Goal: Transaction & Acquisition: Purchase product/service

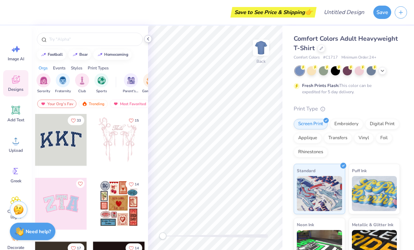
click at [147, 39] on icon at bounding box center [148, 39] width 6 height 6
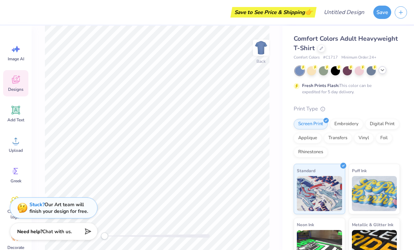
click at [384, 72] on icon at bounding box center [382, 70] width 6 height 6
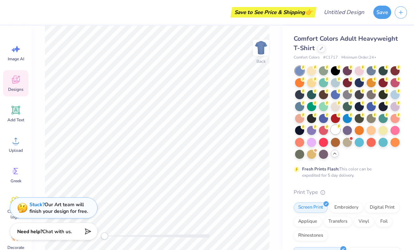
click at [336, 130] on div at bounding box center [335, 129] width 9 height 9
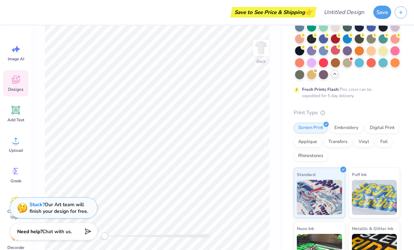
scroll to position [82, 0]
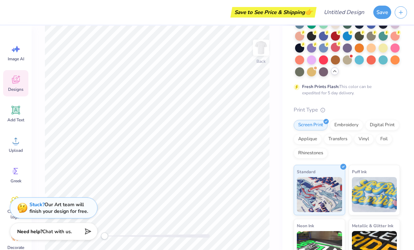
click at [15, 80] on icon at bounding box center [16, 79] width 11 height 11
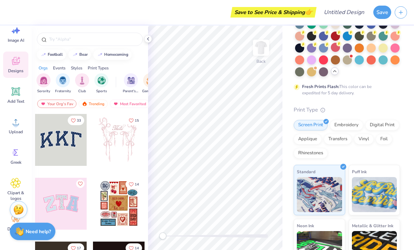
scroll to position [19, 0]
click at [14, 125] on icon at bounding box center [16, 122] width 6 height 6
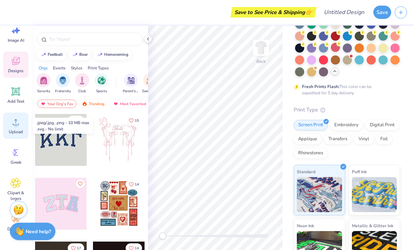
click at [15, 121] on icon at bounding box center [16, 122] width 6 height 6
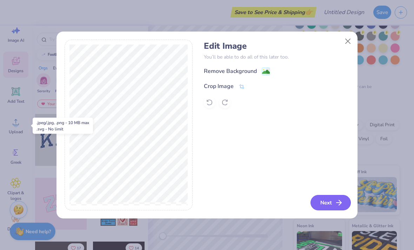
click at [329, 202] on button "Next" at bounding box center [330, 202] width 40 height 15
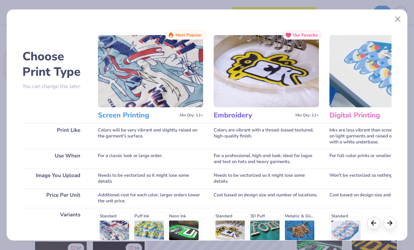
scroll to position [0, 0]
click at [396, 16] on button "Close" at bounding box center [397, 19] width 13 height 13
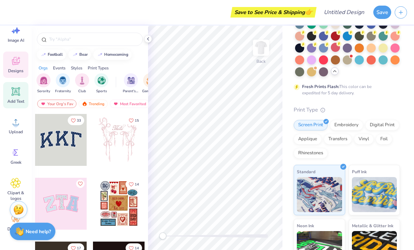
click at [15, 94] on icon at bounding box center [16, 91] width 7 height 7
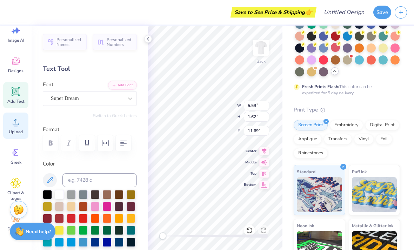
click at [15, 130] on span "Upload" at bounding box center [16, 132] width 14 height 6
click at [15, 123] on circle at bounding box center [15, 124] width 5 height 5
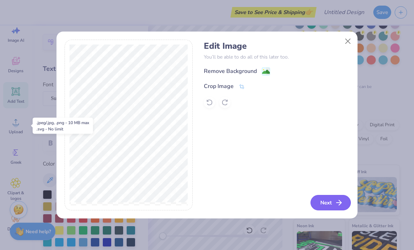
click at [324, 201] on button "Next" at bounding box center [330, 202] width 40 height 15
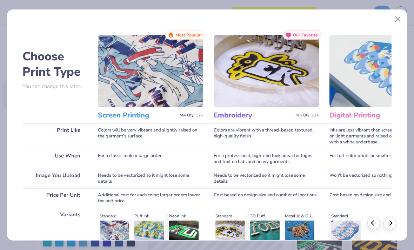
click at [108, 105] on img at bounding box center [150, 71] width 105 height 72
click at [117, 87] on img at bounding box center [150, 71] width 105 height 72
click at [186, 47] on img at bounding box center [150, 71] width 105 height 72
click at [395, 225] on div at bounding box center [389, 222] width 13 height 13
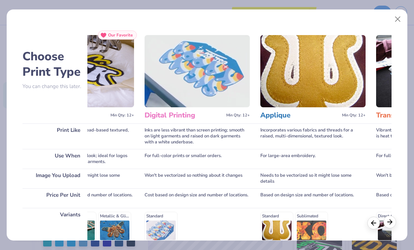
click at [392, 227] on div at bounding box center [389, 222] width 13 height 13
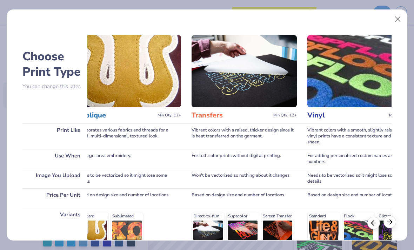
click at [393, 226] on div at bounding box center [389, 222] width 13 height 13
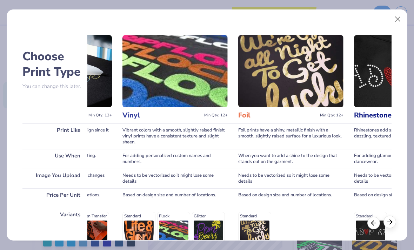
click at [394, 222] on div at bounding box center [389, 222] width 13 height 13
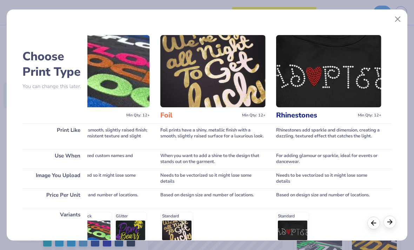
click at [391, 217] on div at bounding box center [389, 222] width 13 height 13
click at [392, 222] on polyline at bounding box center [391, 222] width 2 height 5
click at [390, 224] on polyline at bounding box center [391, 222] width 2 height 5
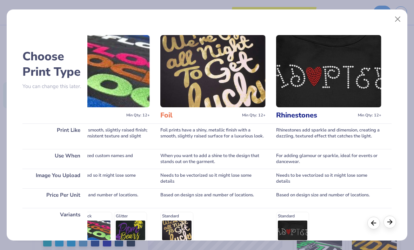
scroll to position [0, 1293]
click at [373, 221] on icon at bounding box center [374, 222] width 8 height 8
click at [372, 220] on icon at bounding box center [374, 222] width 8 height 8
click at [371, 219] on icon at bounding box center [374, 222] width 8 height 8
click at [370, 219] on icon at bounding box center [374, 222] width 8 height 8
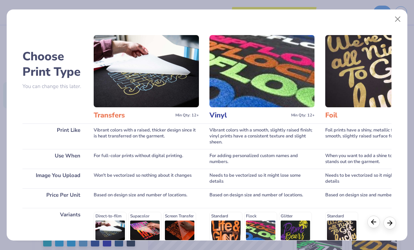
click at [370, 219] on icon at bounding box center [374, 222] width 8 height 8
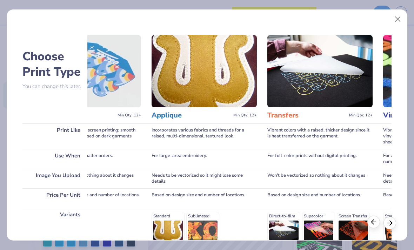
click at [370, 220] on div at bounding box center [373, 222] width 13 height 13
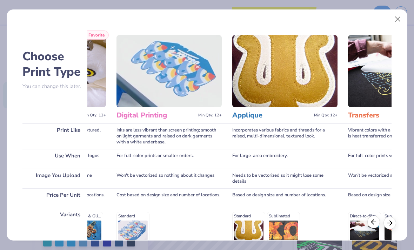
click at [369, 219] on div at bounding box center [373, 222] width 13 height 13
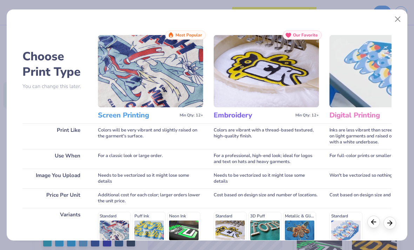
click at [372, 221] on icon at bounding box center [374, 222] width 8 height 8
click at [389, 218] on icon at bounding box center [390, 222] width 8 height 8
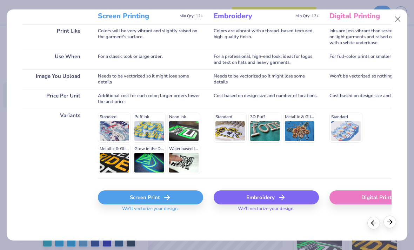
scroll to position [99, 0]
click at [183, 196] on div "Screen Print" at bounding box center [150, 197] width 105 height 14
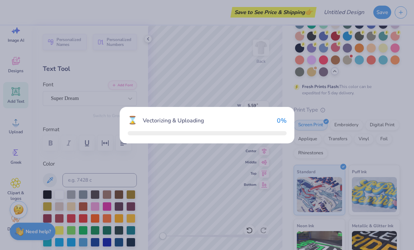
scroll to position [0, 0]
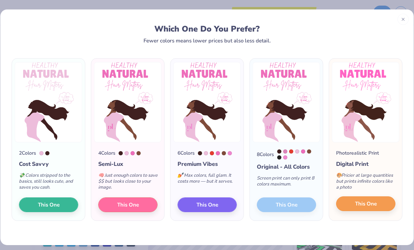
click at [376, 205] on span "This One" at bounding box center [366, 204] width 22 height 8
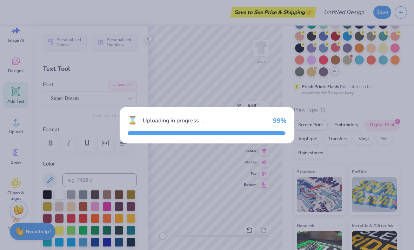
type input "11.52"
type input "18.00"
type input "3.50"
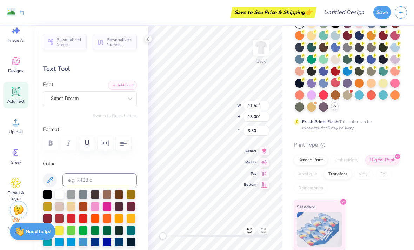
click at [21, 87] on div "Add Text" at bounding box center [15, 95] width 25 height 26
type input "5.59"
type input "1.62"
type input "11.69"
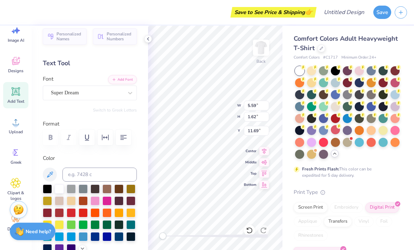
scroll to position [0, 0]
click at [147, 41] on icon at bounding box center [148, 39] width 6 height 6
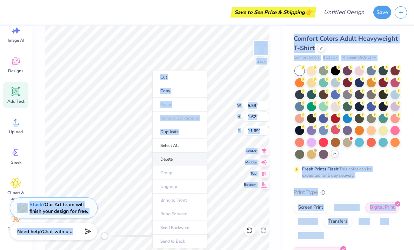
click at [158, 157] on li "Delete" at bounding box center [179, 160] width 55 height 14
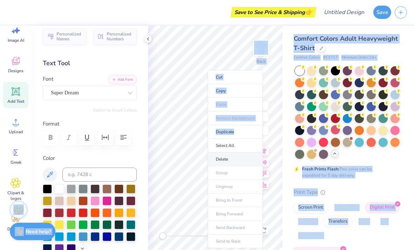
click at [220, 157] on li "Delete" at bounding box center [235, 160] width 55 height 14
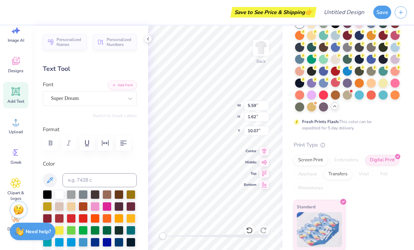
click at [14, 93] on icon at bounding box center [16, 91] width 7 height 7
type input "11.69"
click at [13, 93] on icon at bounding box center [16, 91] width 7 height 7
click at [17, 95] on icon at bounding box center [16, 91] width 8 height 8
click at [146, 41] on icon at bounding box center [148, 39] width 6 height 6
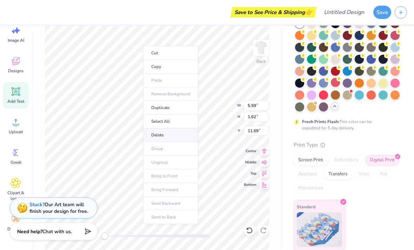
click at [157, 134] on li "Delete" at bounding box center [170, 135] width 55 height 14
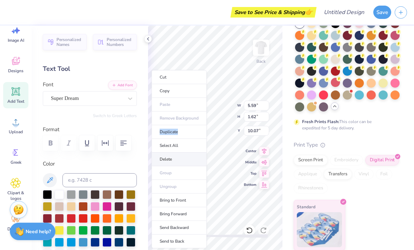
click at [166, 159] on li "Delete" at bounding box center [179, 160] width 55 height 14
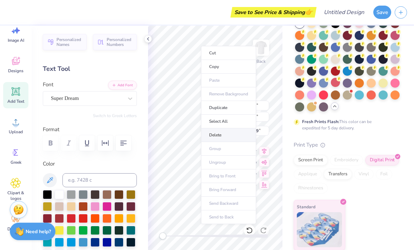
click at [212, 134] on li "Delete" at bounding box center [228, 135] width 55 height 14
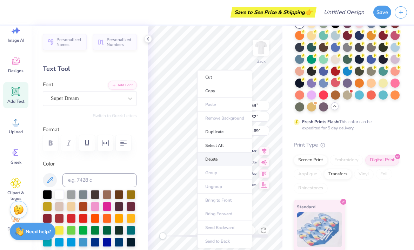
click at [209, 157] on li "Delete" at bounding box center [224, 160] width 55 height 14
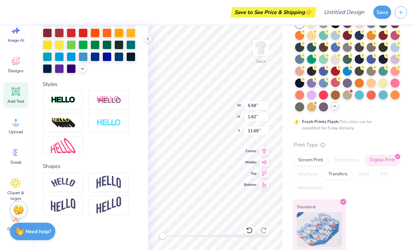
scroll to position [186, 0]
click at [21, 134] on span "Upload" at bounding box center [16, 132] width 14 height 6
click at [143, 42] on div "Personalized Names Personalized Numbers Text Tool Add Font Font Super Dream Swi…" at bounding box center [90, 138] width 116 height 224
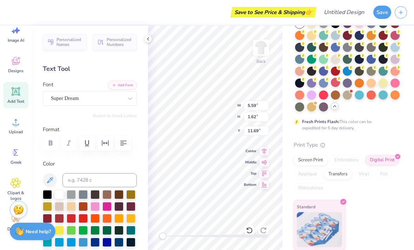
scroll to position [0, 0]
click at [149, 42] on div at bounding box center [148, 39] width 8 height 8
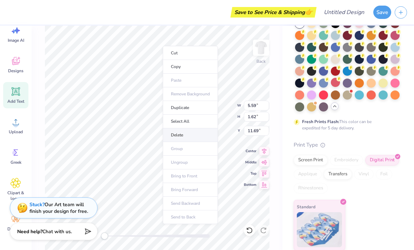
click at [185, 135] on li "Delete" at bounding box center [190, 135] width 55 height 14
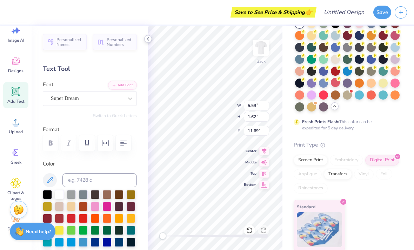
click at [145, 37] on div at bounding box center [148, 39] width 8 height 8
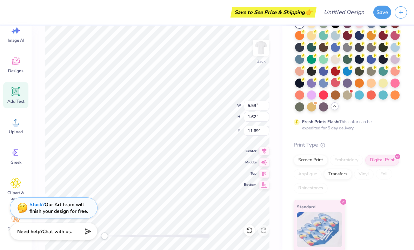
scroll to position [0, 0]
type textarea "T"
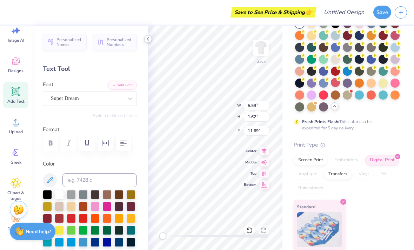
type input "1.40"
type input "1.61"
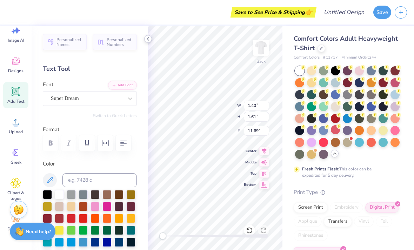
scroll to position [-1, 0]
type input "11.52"
type input "18.00"
type input "3.50"
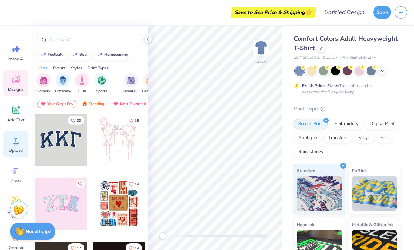
click at [16, 140] on icon at bounding box center [16, 141] width 6 height 6
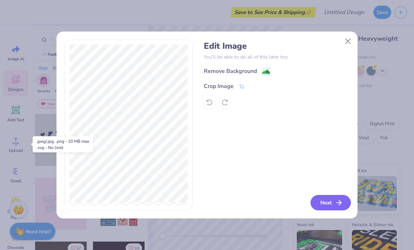
click at [342, 206] on icon "button" at bounding box center [339, 203] width 8 height 8
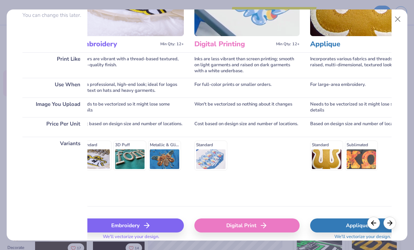
scroll to position [73, 0]
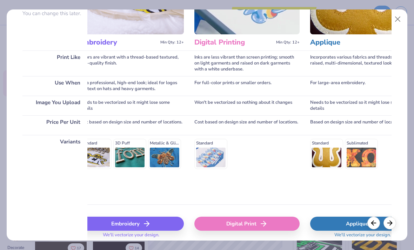
click at [273, 222] on div "Digital Print" at bounding box center [246, 224] width 105 height 14
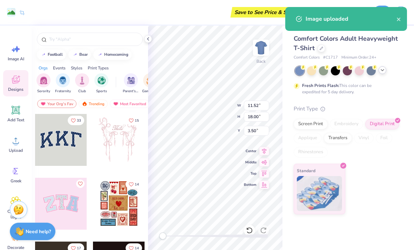
click at [384, 72] on icon at bounding box center [382, 70] width 6 height 6
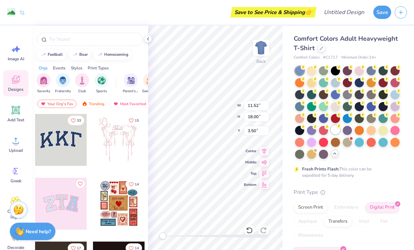
click at [336, 129] on div at bounding box center [335, 129] width 9 height 9
click at [147, 36] on icon at bounding box center [148, 39] width 6 height 6
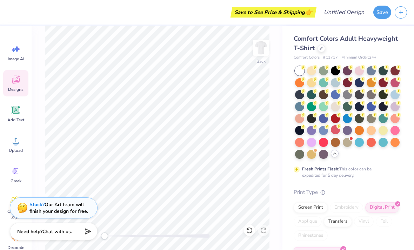
click at [102, 236] on div "Accessibility label" at bounding box center [104, 236] width 7 height 7
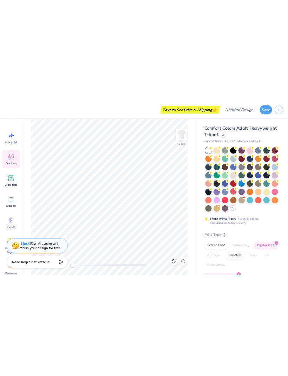
scroll to position [0, 0]
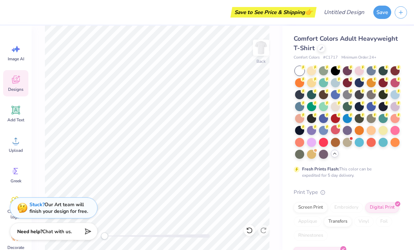
click at [102, 235] on div "Accessibility label" at bounding box center [104, 236] width 7 height 7
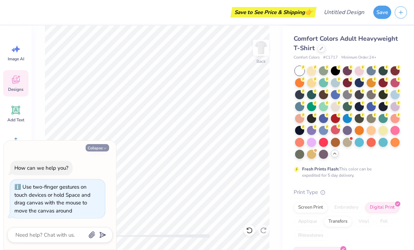
click at [101, 146] on button "Collapse" at bounding box center [97, 147] width 23 height 7
type textarea "x"
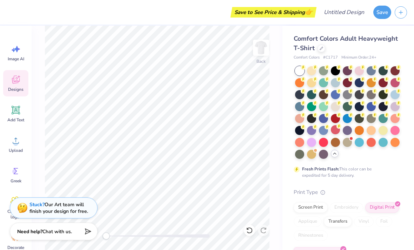
click at [107, 234] on div "Accessibility label" at bounding box center [105, 236] width 7 height 7
click at [108, 236] on div "Accessibility label" at bounding box center [106, 236] width 7 height 7
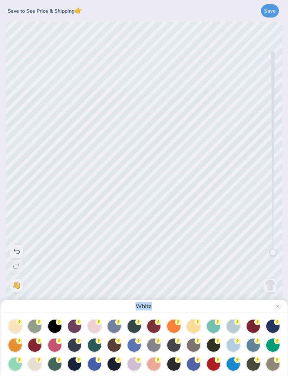
click at [266, 250] on div "White" at bounding box center [144, 188] width 288 height 376
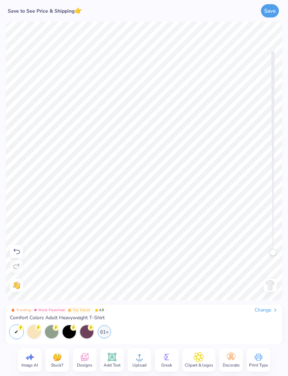
click at [273, 250] on img at bounding box center [269, 285] width 11 height 11
click at [131, 250] on div "Upload" at bounding box center [139, 360] width 24 height 24
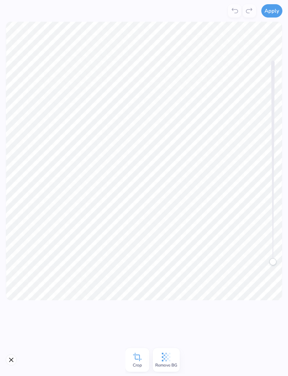
click at [274, 12] on button "Apply" at bounding box center [271, 10] width 21 height 13
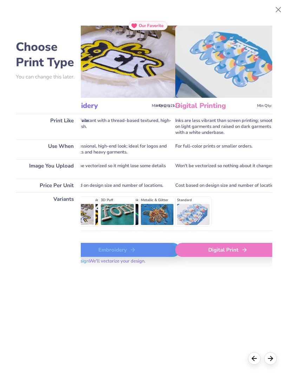
scroll to position [0, 153]
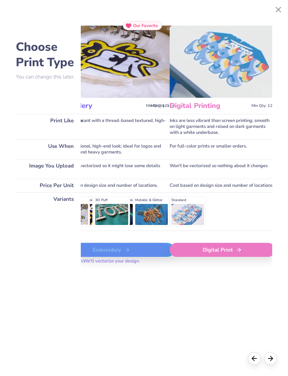
click at [188, 250] on div "Digital Print" at bounding box center [221, 250] width 105 height 14
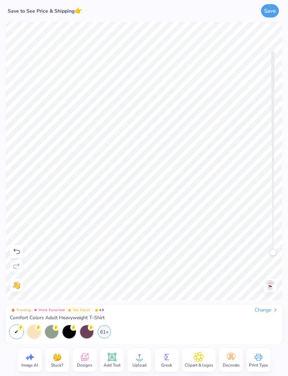
click at [257, 250] on div "Change" at bounding box center [265, 310] width 23 height 6
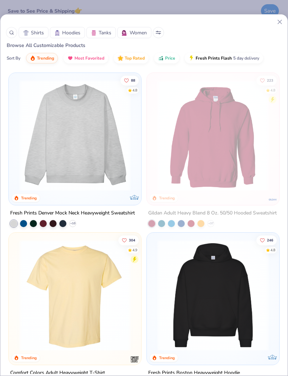
click at [32, 31] on span "Shirts" at bounding box center [37, 32] width 13 height 7
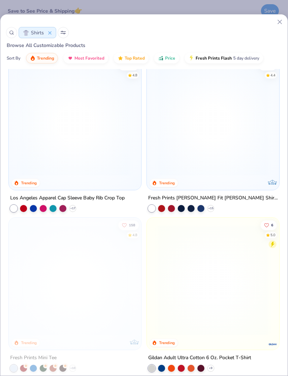
scroll to position [496, 0]
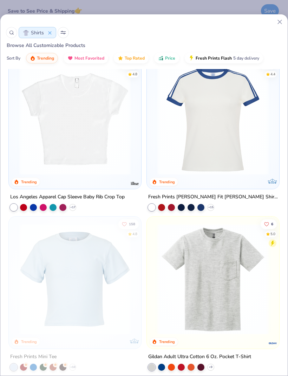
click at [63, 33] on icon at bounding box center [63, 33] width 6 height 4
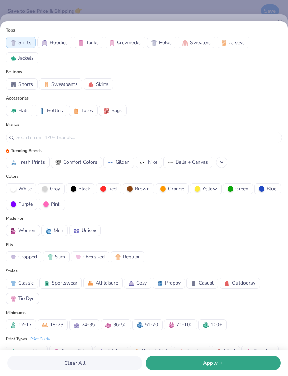
click at [17, 193] on button "White" at bounding box center [21, 188] width 30 height 11
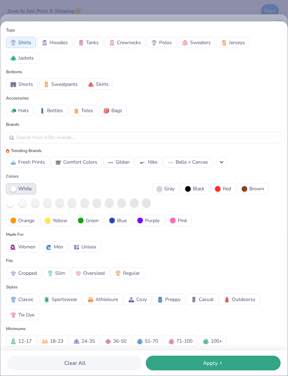
click at [207, 250] on button "Apply" at bounding box center [213, 363] width 135 height 15
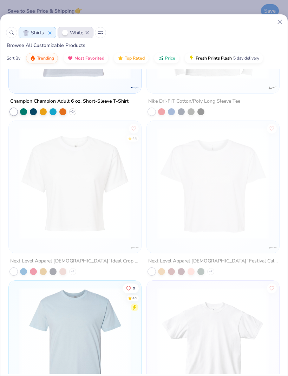
scroll to position [3949, 0]
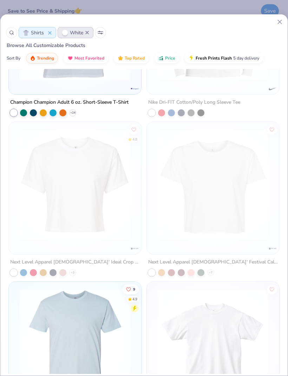
click at [101, 34] on icon at bounding box center [101, 33] width 6 height 4
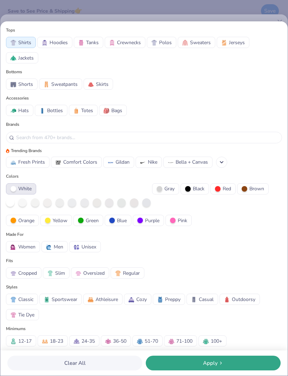
scroll to position [0, 0]
click at [20, 13] on div "Tops Shirts Hoodies Tanks Crewnecks Polos Sweaters Jerseys Jackets Bottoms Shor…" at bounding box center [144, 188] width 288 height 376
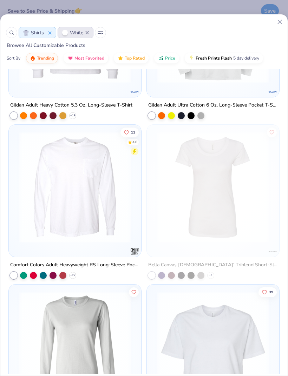
scroll to position [4740, 0]
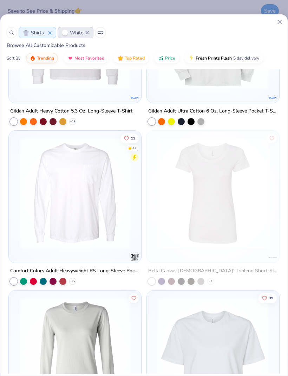
click at [175, 190] on img at bounding box center [213, 193] width 118 height 111
click at [179, 182] on img at bounding box center [213, 193] width 118 height 111
click at [184, 197] on img at bounding box center [213, 193] width 118 height 111
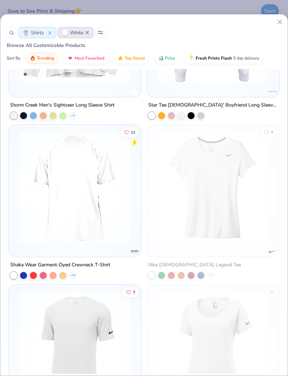
scroll to position [6186, 0]
click at [16, 56] on div "Sort By" at bounding box center [14, 58] width 14 height 6
click at [17, 58] on div "Sort By" at bounding box center [14, 58] width 14 height 6
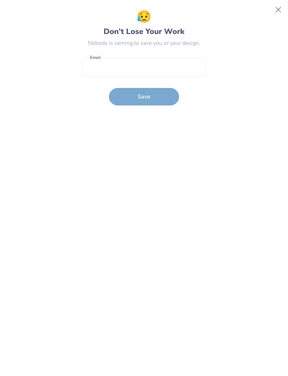
scroll to position [506, 0]
click at [278, 11] on button "Close" at bounding box center [277, 9] width 13 height 13
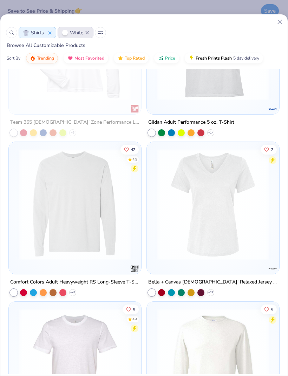
scroll to position [2812, 0]
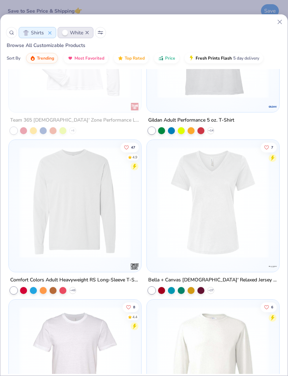
click at [176, 166] on img at bounding box center [213, 202] width 118 height 111
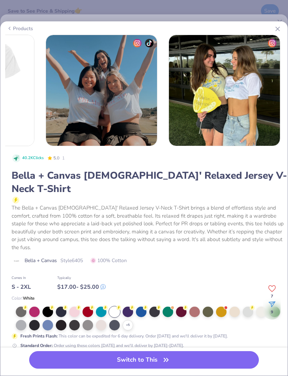
scroll to position [0, 208]
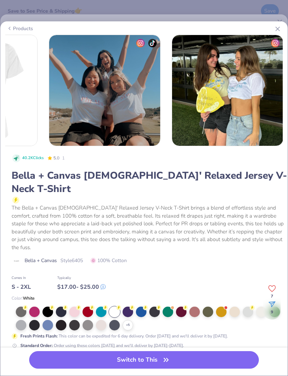
click at [118, 250] on button "Switch to This" at bounding box center [143, 360] width 229 height 18
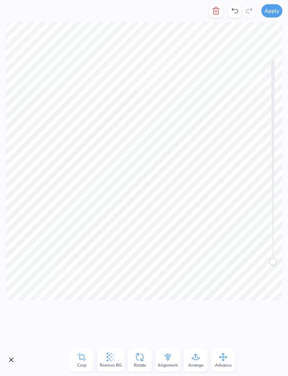
click at [166, 250] on icon at bounding box center [167, 357] width 11 height 11
click at [100, 250] on icon at bounding box center [102, 320] width 6 height 8
click at [129, 250] on icon at bounding box center [130, 319] width 11 height 11
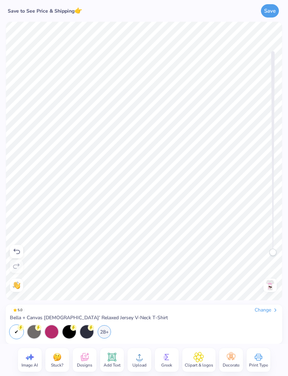
click at [268, 250] on img at bounding box center [269, 285] width 11 height 11
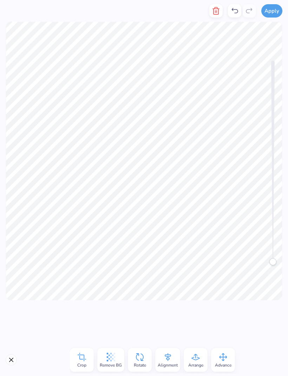
click at [64, 250] on div at bounding box center [144, 322] width 288 height 43
click at [215, 11] on icon "button" at bounding box center [215, 11] width 8 height 8
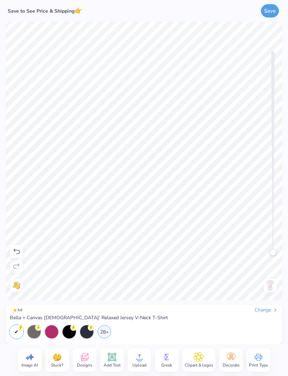
click at [84, 250] on icon at bounding box center [84, 357] width 11 height 11
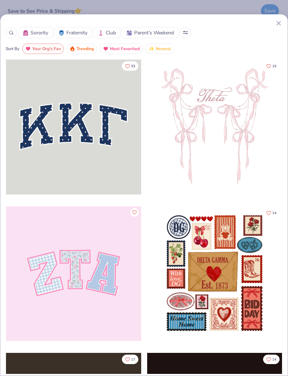
click at [279, 22] on icon at bounding box center [278, 23] width 7 height 7
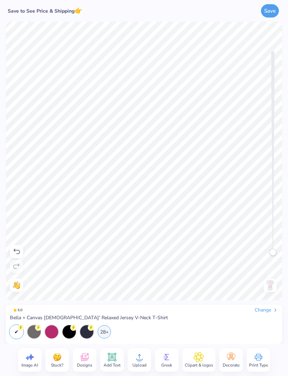
click at [142, 250] on icon at bounding box center [139, 357] width 11 height 11
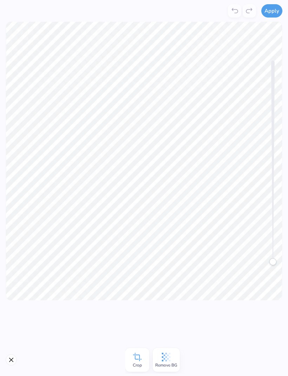
click at [268, 14] on button "Apply" at bounding box center [271, 10] width 21 height 13
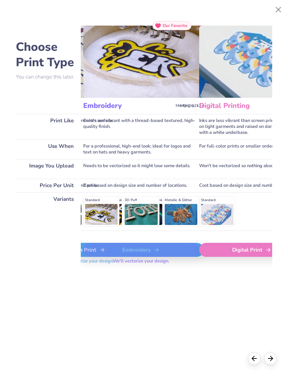
scroll to position [0, 123]
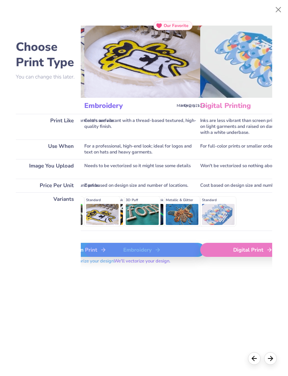
click at [227, 250] on div "Digital Print" at bounding box center [252, 250] width 105 height 14
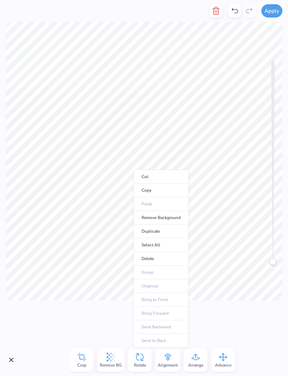
click at [168, 250] on icon at bounding box center [167, 357] width 11 height 11
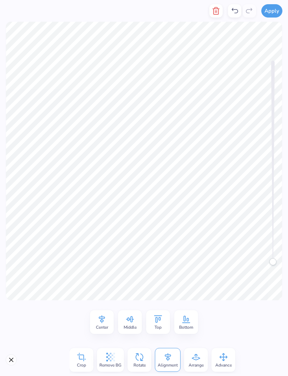
click at [102, 250] on icon at bounding box center [101, 319] width 11 height 11
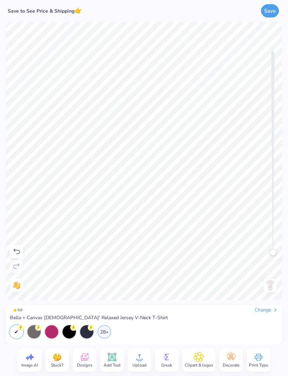
click at [268, 250] on img at bounding box center [269, 285] width 11 height 11
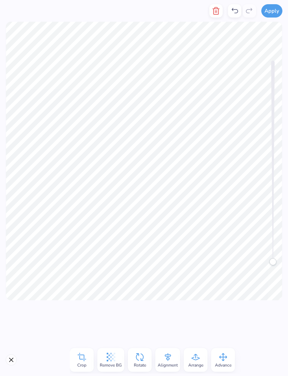
click at [215, 11] on icon "button" at bounding box center [215, 11] width 8 height 8
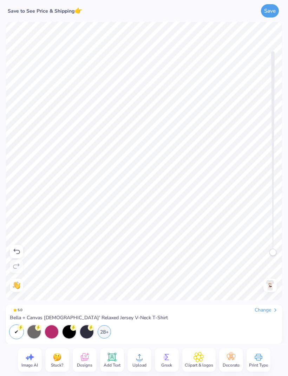
click at [139, 250] on icon at bounding box center [139, 358] width 6 height 6
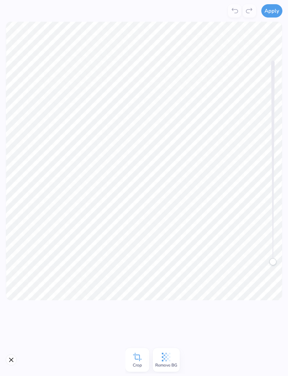
click at [273, 10] on button "Apply" at bounding box center [271, 10] width 21 height 13
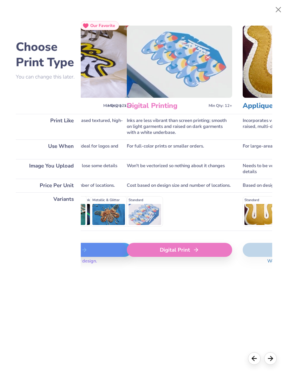
scroll to position [0, 196]
click at [158, 250] on div "Digital Print" at bounding box center [178, 250] width 105 height 14
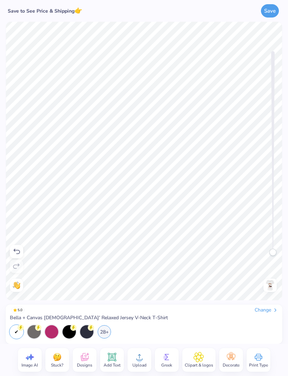
click at [272, 250] on img at bounding box center [269, 285] width 11 height 11
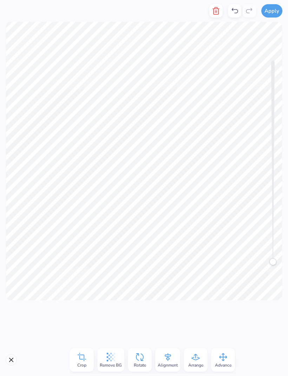
click at [214, 13] on icon "button" at bounding box center [215, 11] width 8 height 8
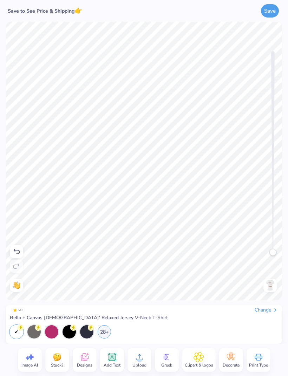
click at [139, 250] on icon at bounding box center [139, 358] width 6 height 6
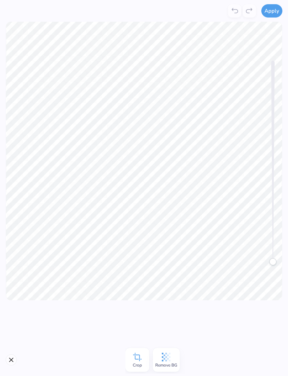
click at [269, 12] on button "Apply" at bounding box center [271, 10] width 21 height 13
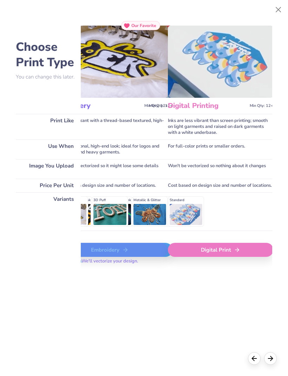
scroll to position [0, 163]
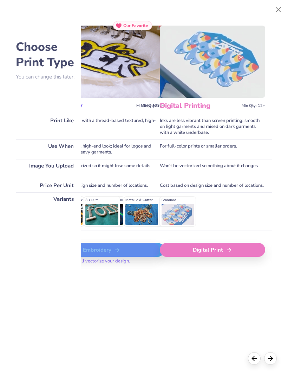
click at [199, 250] on div "Digital Print" at bounding box center [212, 250] width 105 height 14
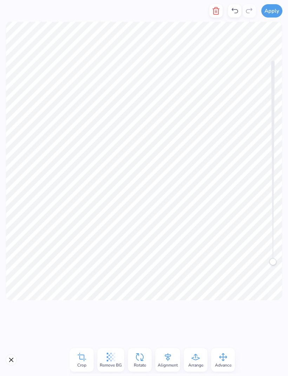
click at [212, 14] on icon "button" at bounding box center [215, 11] width 8 height 8
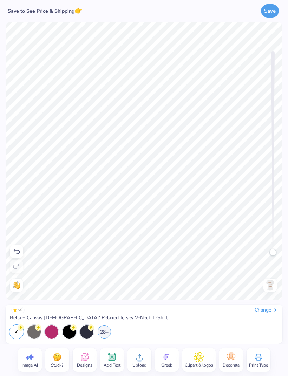
click at [140, 250] on circle at bounding box center [139, 360] width 5 height 5
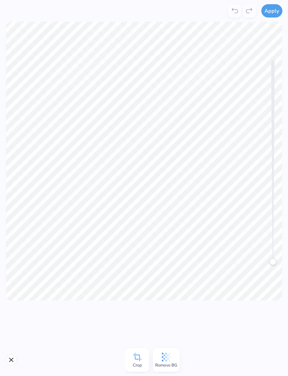
click at [269, 13] on button "Apply" at bounding box center [271, 10] width 21 height 13
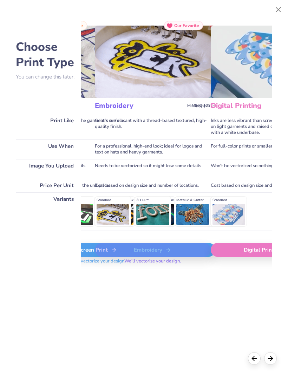
scroll to position [0, 126]
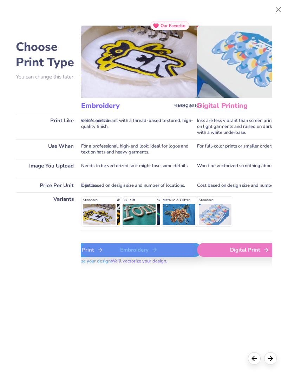
click at [220, 250] on div "Digital Print" at bounding box center [249, 250] width 105 height 14
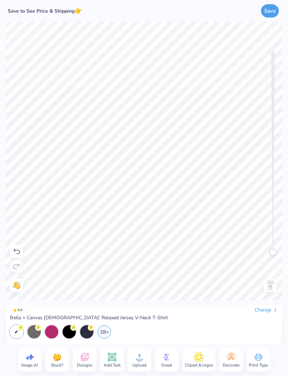
click at [6, 250] on div "Image AI Stuck? Designs Add Text Upload Greek Clipart & logos Decorate Print Ty…" at bounding box center [144, 360] width 288 height 32
click at [268, 250] on img at bounding box center [269, 285] width 11 height 11
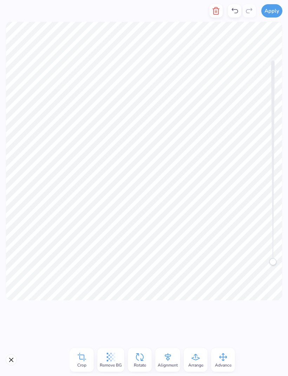
click at [215, 11] on line "button" at bounding box center [215, 12] width 0 height 2
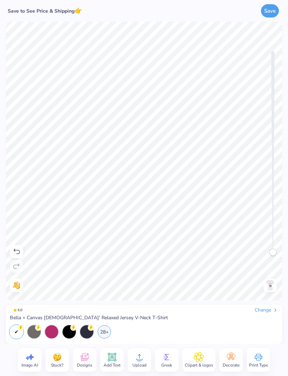
click at [139, 250] on icon at bounding box center [139, 358] width 6 height 6
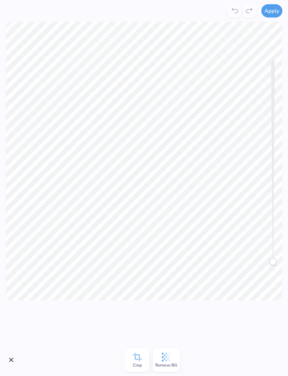
click at [269, 12] on button "Apply" at bounding box center [271, 10] width 21 height 13
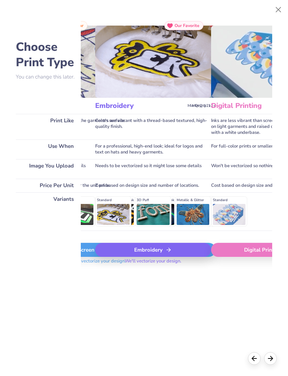
scroll to position [0, 127]
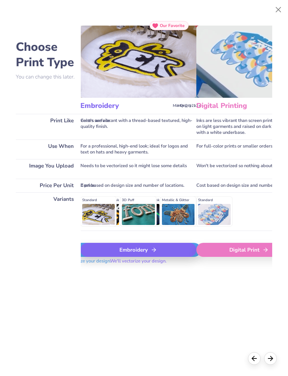
click at [222, 250] on div "Digital Print" at bounding box center [248, 250] width 105 height 14
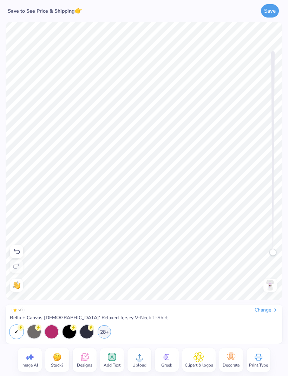
click at [267, 250] on img at bounding box center [269, 285] width 11 height 11
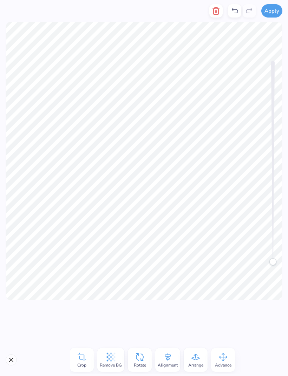
click at [214, 13] on icon "button" at bounding box center [215, 10] width 5 height 7
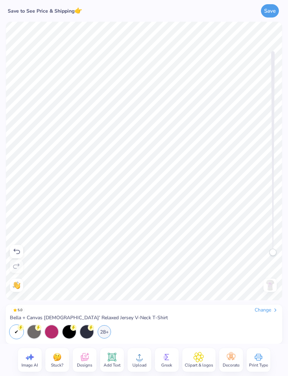
click at [134, 250] on icon at bounding box center [139, 357] width 11 height 11
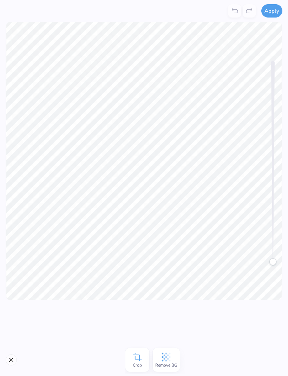
click at [270, 9] on button "Apply" at bounding box center [271, 10] width 21 height 13
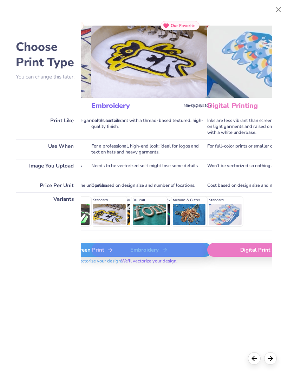
scroll to position [0, 119]
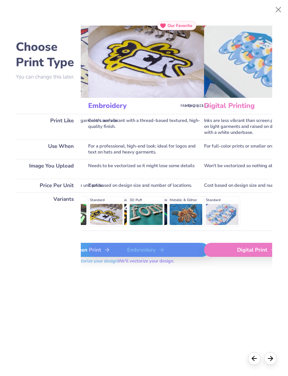
click at [224, 250] on div "Digital Print" at bounding box center [256, 250] width 105 height 14
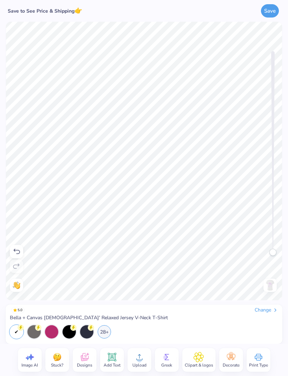
click at [268, 250] on img at bounding box center [269, 285] width 11 height 11
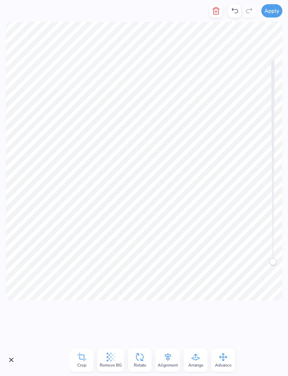
click at [215, 11] on icon "button" at bounding box center [215, 11] width 8 height 8
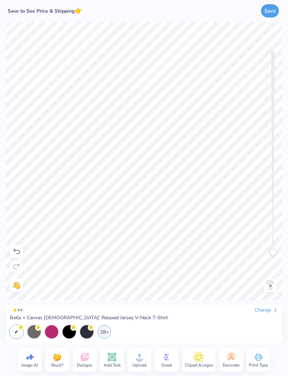
click at [140, 250] on icon at bounding box center [139, 357] width 11 height 11
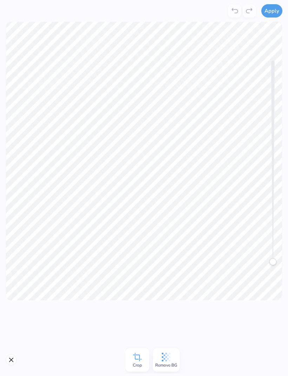
click at [266, 15] on button "Apply" at bounding box center [271, 10] width 21 height 13
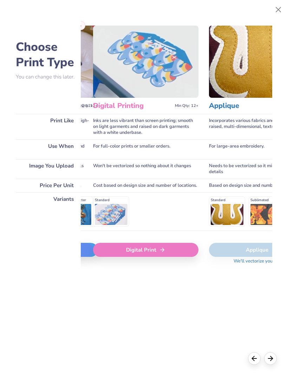
scroll to position [0, 232]
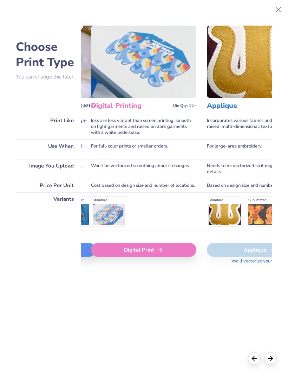
click at [138, 250] on div "Digital Print" at bounding box center [143, 250] width 105 height 14
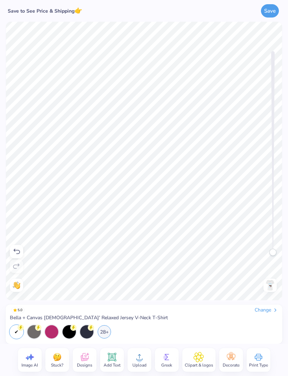
click at [270, 250] on img at bounding box center [269, 285] width 11 height 11
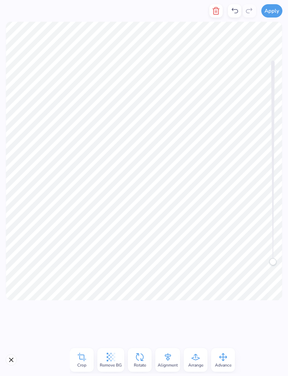
click at [215, 14] on icon "button" at bounding box center [215, 11] width 8 height 8
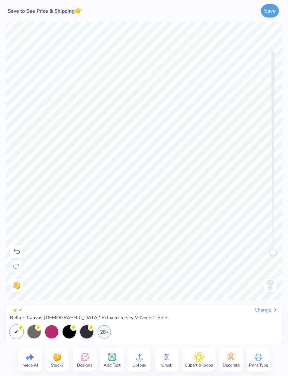
click at [140, 250] on icon at bounding box center [139, 357] width 11 height 11
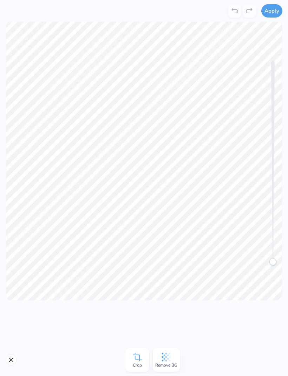
click at [271, 14] on button "Apply" at bounding box center [271, 10] width 21 height 13
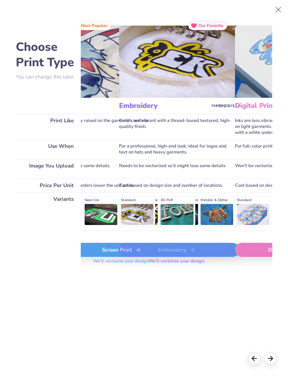
scroll to position [0, 93]
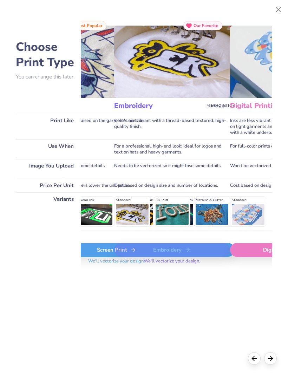
click at [247, 250] on div "Digital Print" at bounding box center [282, 250] width 105 height 14
